Goal: Transaction & Acquisition: Download file/media

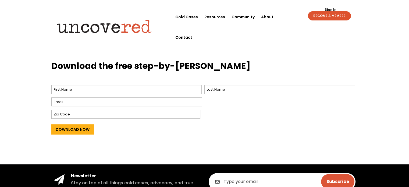
scroll to position [215, 0]
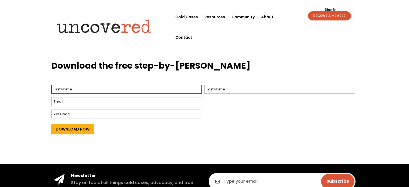
click at [57, 88] on input "First" at bounding box center [126, 89] width 150 height 9
drag, startPoint x: 83, startPoint y: 89, endPoint x: 67, endPoint y: 89, distance: 16.4
click at [67, 89] on input "vonda albrecht" at bounding box center [126, 89] width 150 height 9
type input "vonda"
click at [233, 89] on input "Last" at bounding box center [279, 89] width 150 height 9
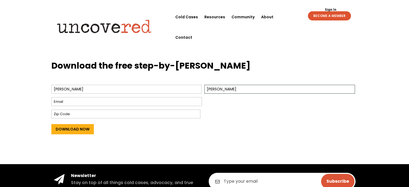
type input "albrecht"
type input "[EMAIL_ADDRESS][DOMAIN_NAME]"
type input "89002"
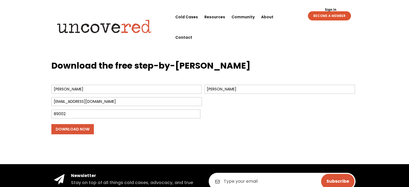
click at [63, 128] on input "Download Now" at bounding box center [72, 129] width 42 height 10
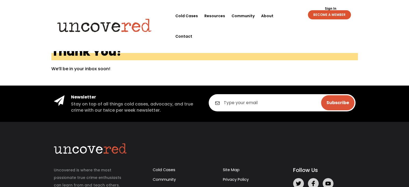
click at [242, 104] on input "email" at bounding box center [281, 102] width 147 height 17
type input "[EMAIL_ADDRESS][DOMAIN_NAME]"
click at [337, 104] on input "Subscribe" at bounding box center [337, 102] width 33 height 15
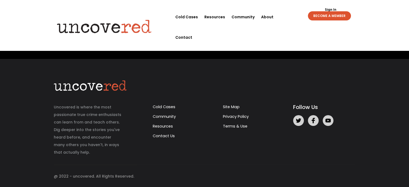
scroll to position [68, 0]
click at [158, 107] on link "Cold Cases" at bounding box center [164, 106] width 23 height 5
